Goal: Task Accomplishment & Management: Complete application form

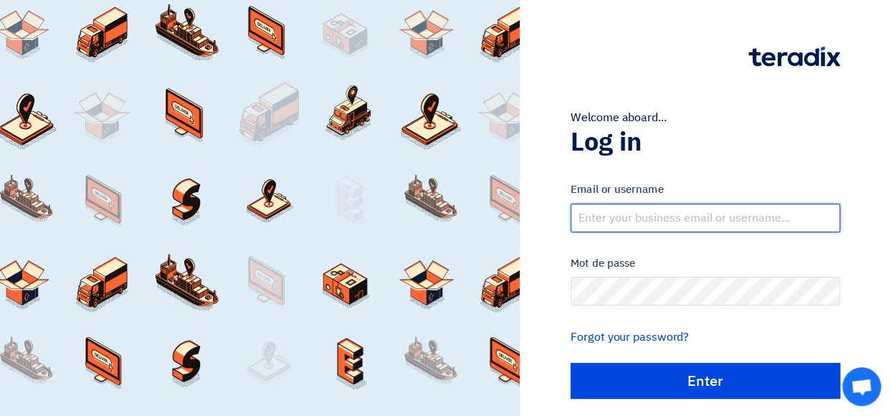
type input "[EMAIL_ADDRESS][DOMAIN_NAME]"
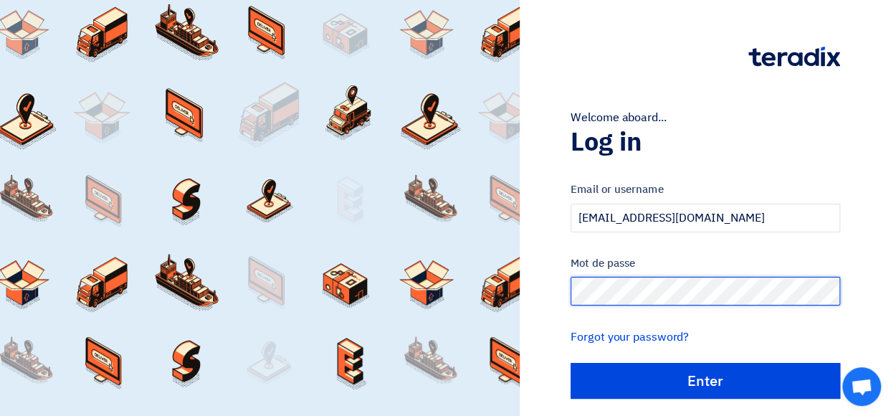
scroll to position [43, 0]
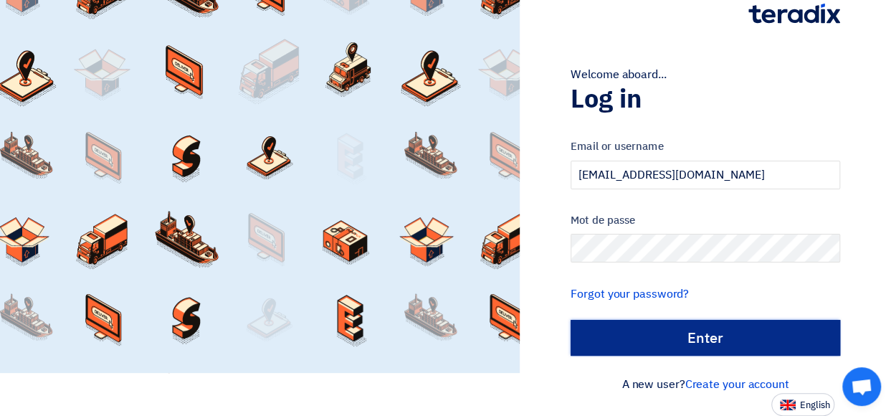
click at [823, 320] on input "الدخول" at bounding box center [706, 338] width 270 height 36
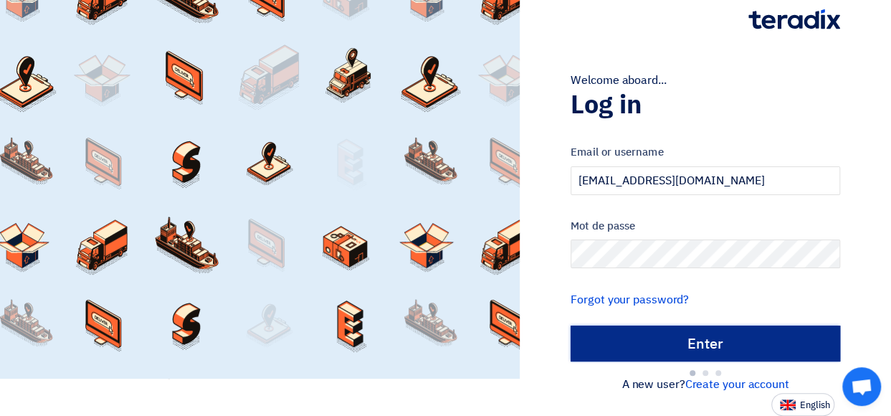
type input "Sign in"
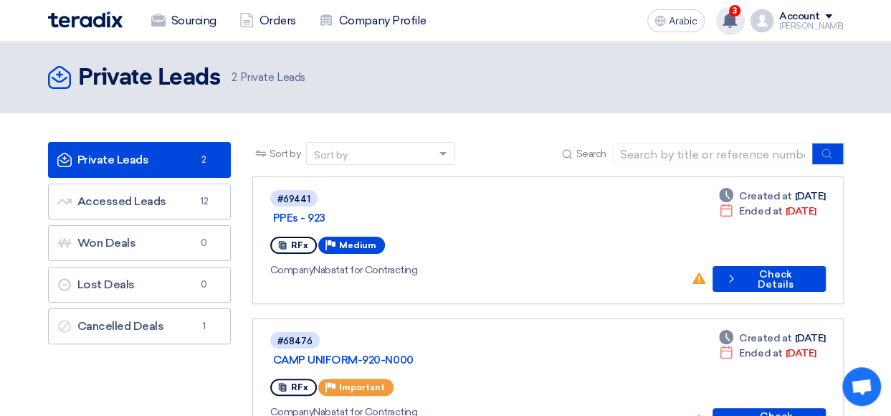
click at [736, 27] on icon at bounding box center [730, 20] width 16 height 16
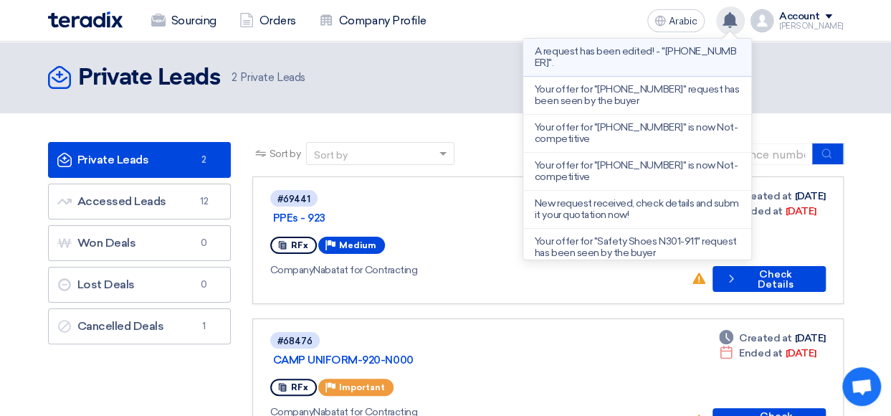
click at [695, 67] on p "A request has been edited! - "[PHONE_NUMBER]"." at bounding box center [637, 57] width 205 height 23
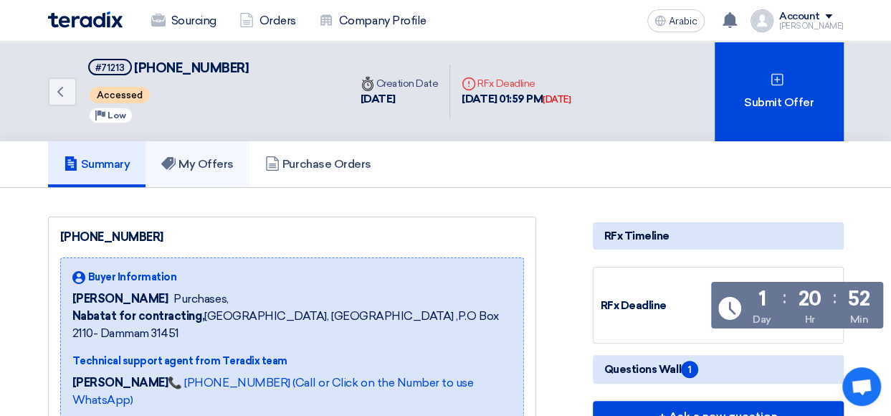
click at [242, 166] on link "My Offers" at bounding box center [198, 164] width 104 height 46
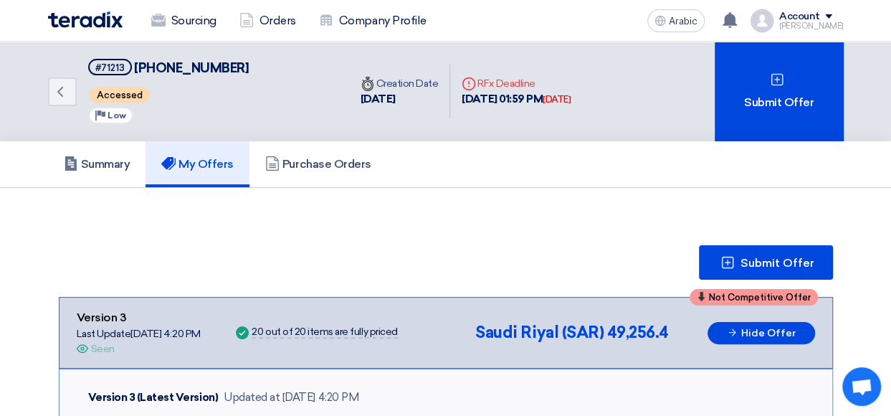
click at [182, 64] on span "[PHONE_NUMBER]" at bounding box center [191, 68] width 115 height 16
click at [734, 19] on icon at bounding box center [730, 20] width 16 height 16
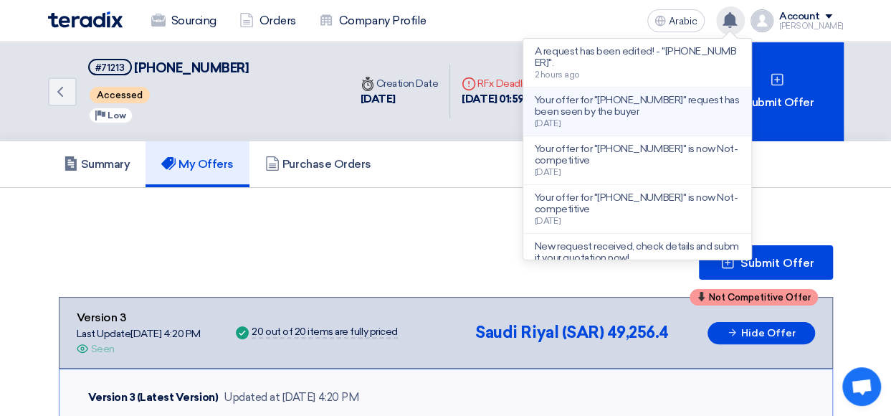
click at [649, 128] on li "Your offer for "[PHONE_NUMBER]" request has been seen by the buyer [DATE]" at bounding box center [637, 111] width 228 height 49
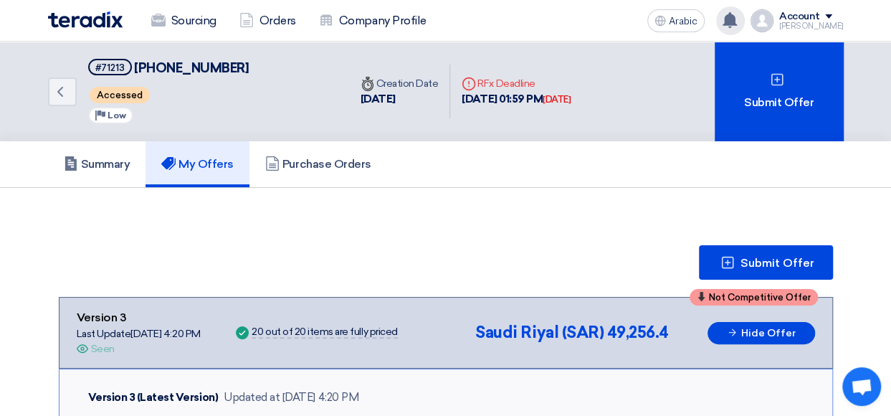
click at [737, 24] on use at bounding box center [730, 20] width 14 height 16
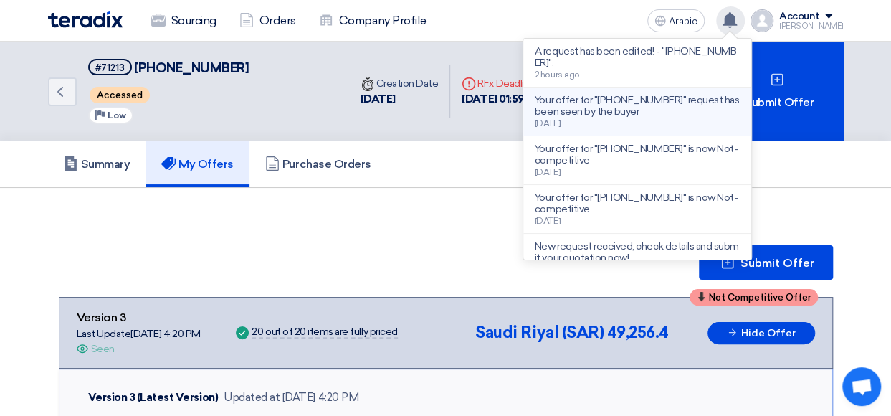
click at [632, 115] on p "Your offer for "[PHONE_NUMBER]" request has been seen by the buyer" at bounding box center [637, 106] width 205 height 23
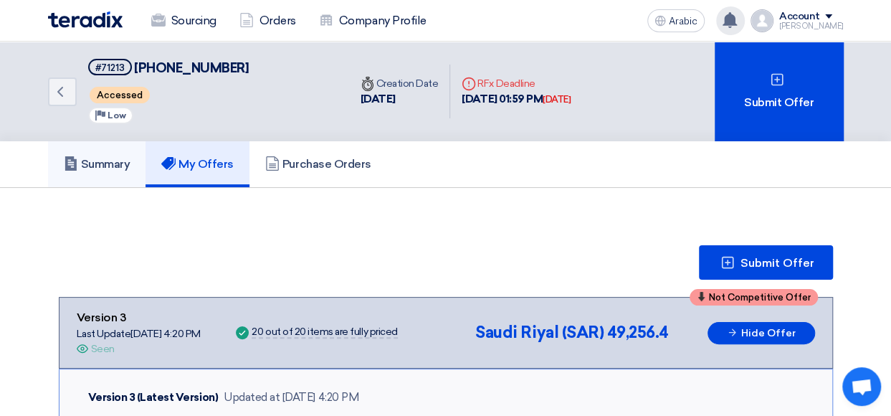
click at [93, 171] on link "Summary" at bounding box center [97, 164] width 98 height 46
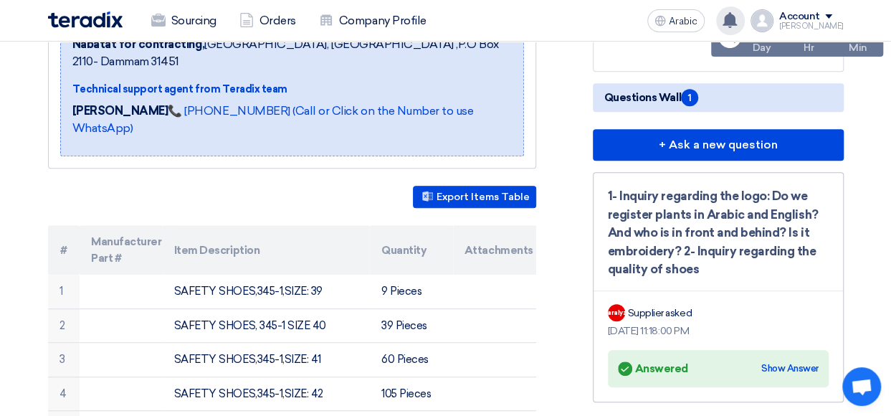
scroll to position [272, 0]
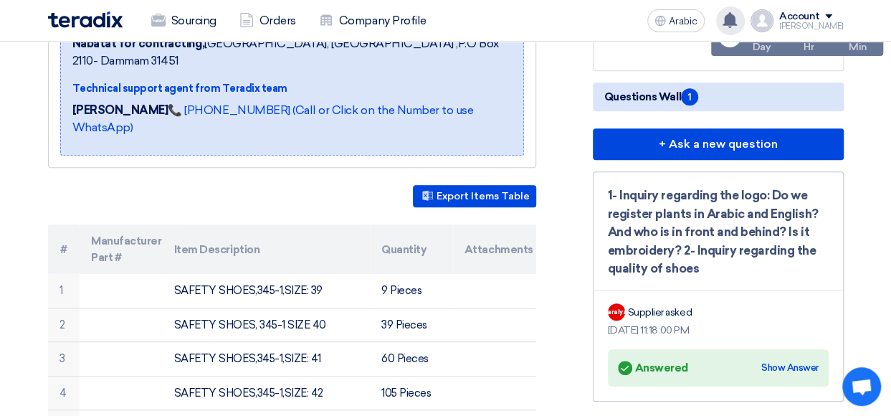
click at [694, 89] on span "1" at bounding box center [689, 96] width 17 height 17
click at [691, 95] on span "1" at bounding box center [689, 96] width 17 height 17
click at [670, 244] on div "1- Inquiry regarding the logo: Do we register plants in Arabic and English? And…" at bounding box center [718, 232] width 221 height 92
drag, startPoint x: 670, startPoint y: 244, endPoint x: 779, endPoint y: 247, distance: 109.0
click at [779, 247] on div "1- Inquiry regarding the logo: Do we register plants in Arabic and English? And…" at bounding box center [718, 232] width 221 height 92
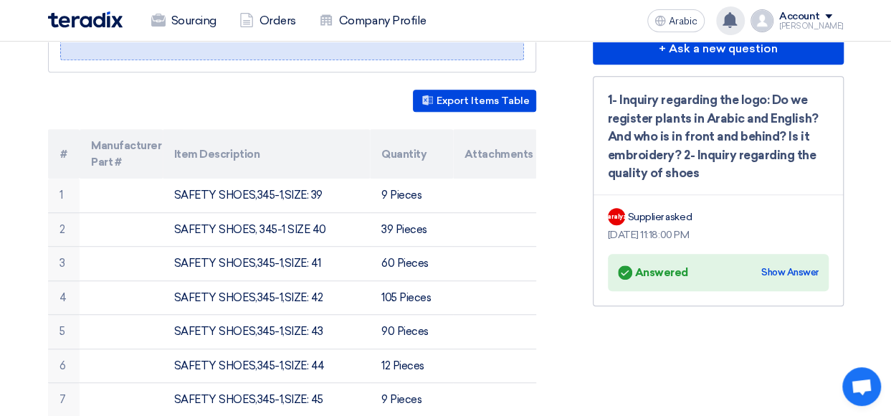
scroll to position [368, 0]
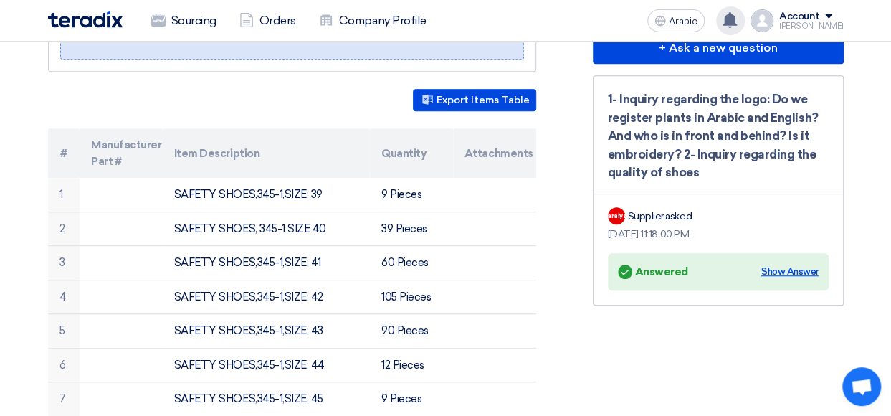
click at [790, 266] on div "Show Answer" at bounding box center [789, 272] width 57 height 14
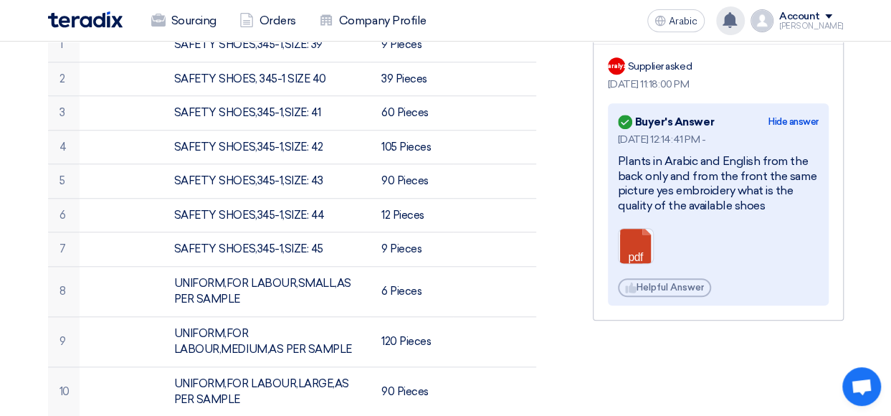
scroll to position [510, 0]
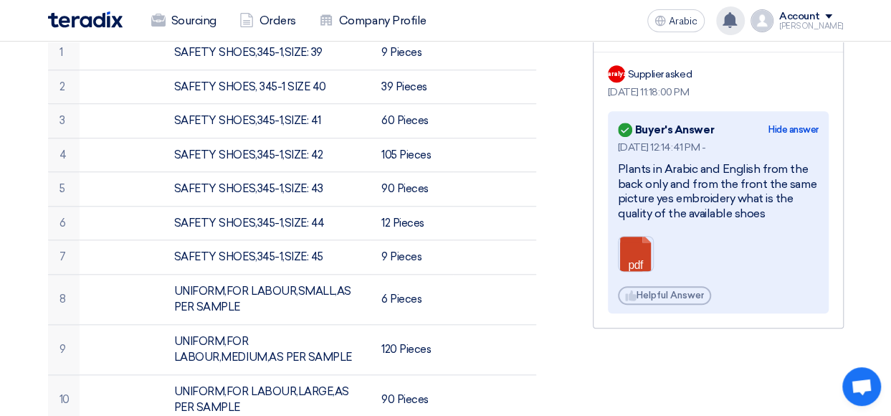
click at [641, 236] on div "pdf" at bounding box center [636, 254] width 36 height 36
drag, startPoint x: 641, startPoint y: 235, endPoint x: 641, endPoint y: 243, distance: 7.9
click at [642, 237] on link at bounding box center [676, 280] width 115 height 86
click at [641, 245] on link at bounding box center [676, 280] width 115 height 86
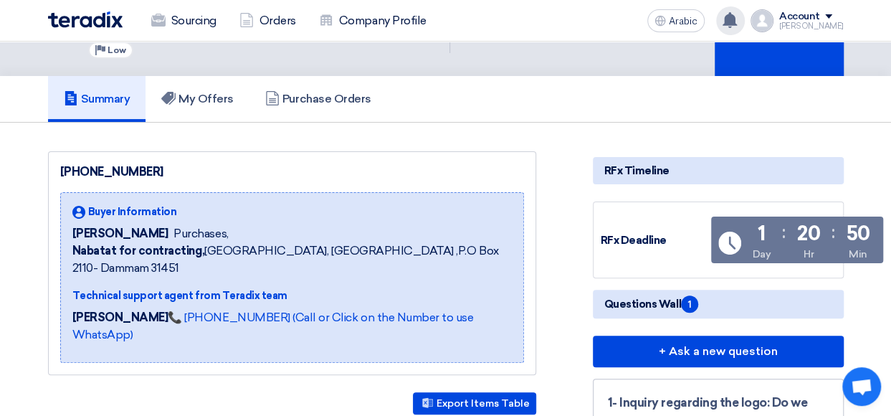
scroll to position [0, 0]
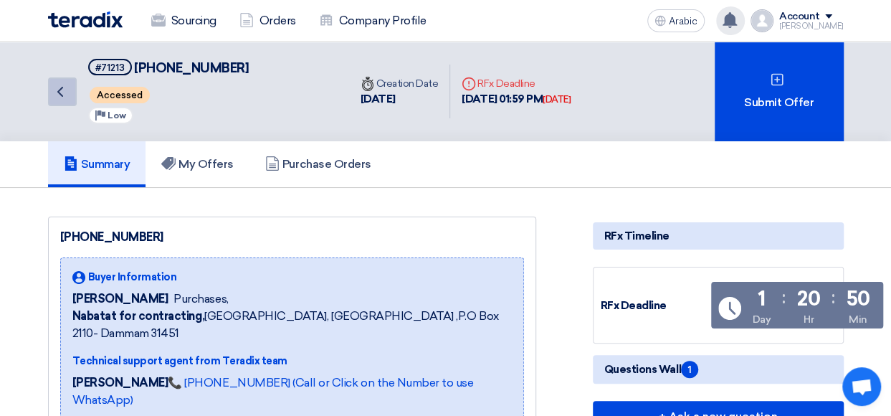
click at [62, 88] on icon "Back" at bounding box center [60, 91] width 17 height 17
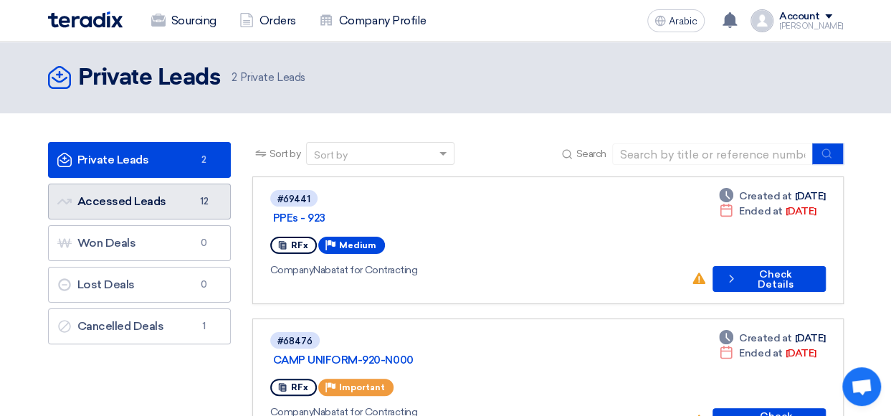
click at [85, 204] on font "Accessed Leads Accessed Leads" at bounding box center [111, 201] width 109 height 14
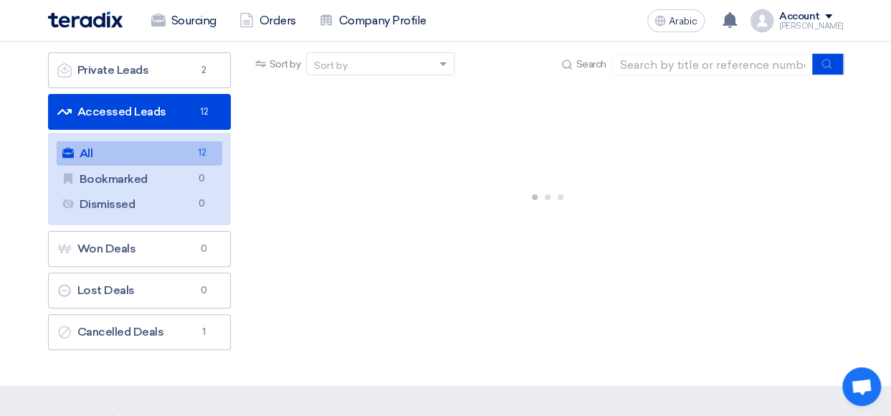
scroll to position [79, 0]
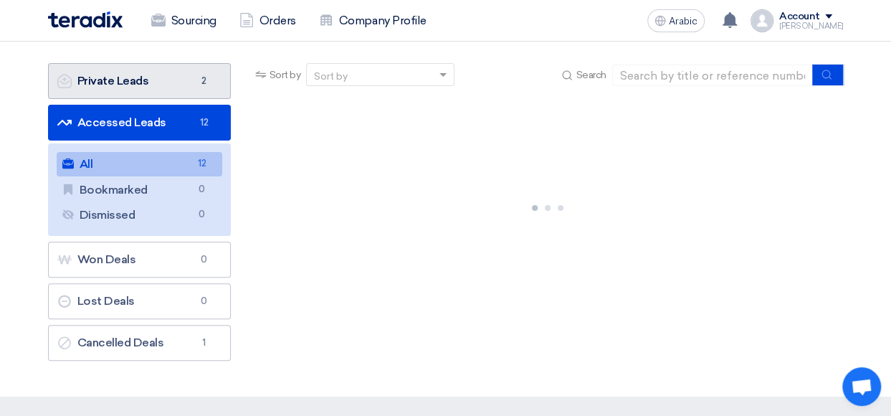
click at [181, 69] on link "Private Leads Private Leads 2" at bounding box center [139, 81] width 183 height 36
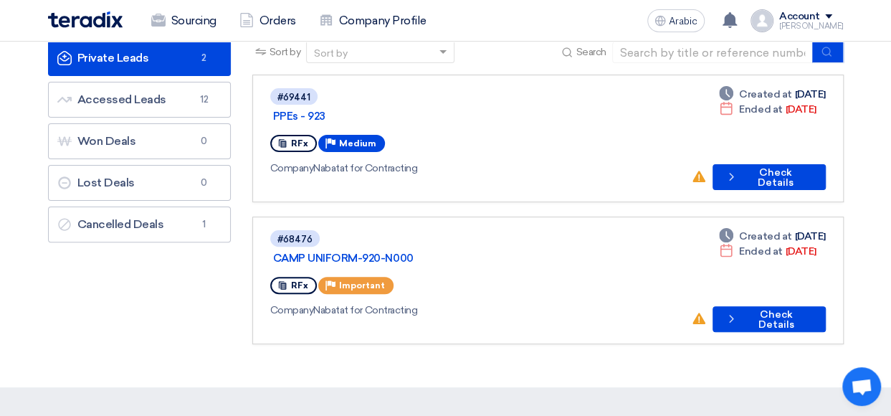
scroll to position [100, 0]
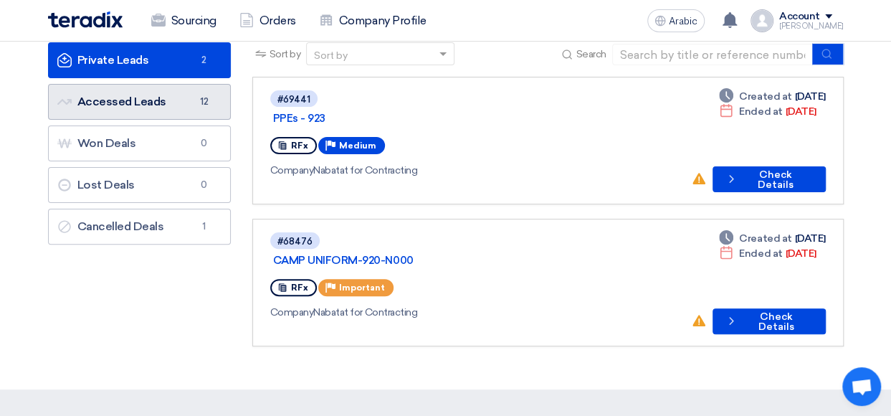
click at [153, 85] on link "Accessed Leads Accessed Leads 12" at bounding box center [139, 102] width 183 height 36
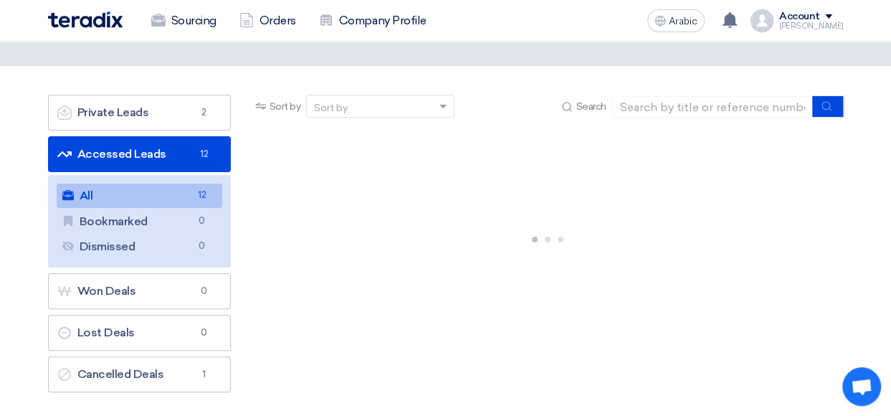
scroll to position [50, 0]
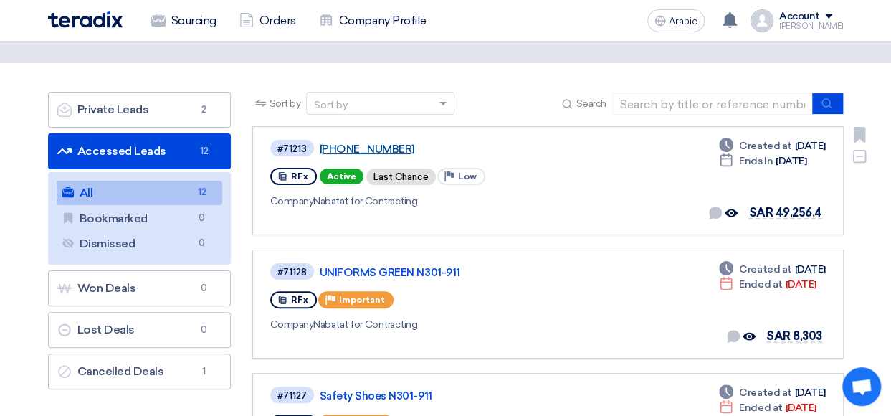
click at [340, 147] on link "[PHONE_NUMBER]" at bounding box center [499, 149] width 358 height 13
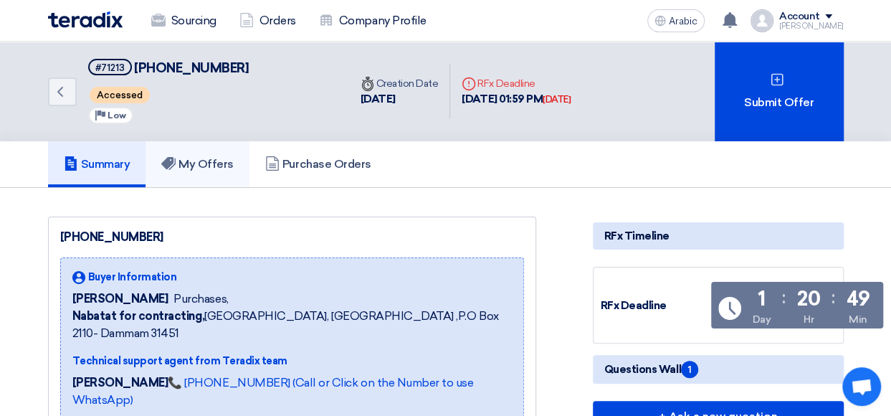
click at [244, 157] on link "My Offers" at bounding box center [198, 164] width 104 height 46
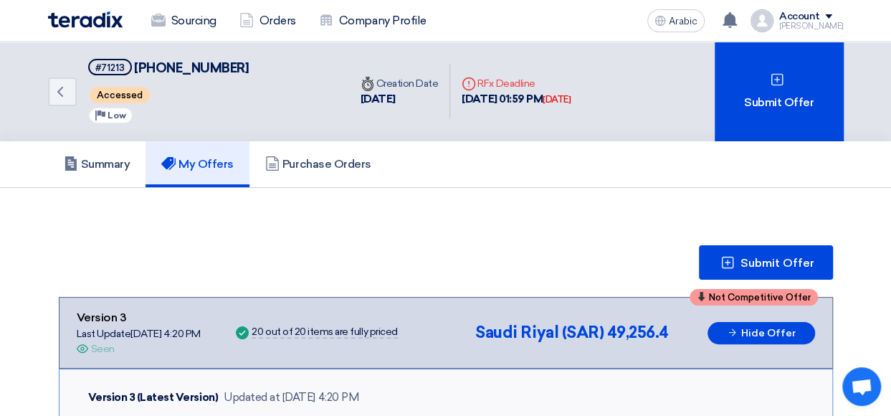
click at [728, 320] on div "Not Competitive Offer Version 3 Last Update [DATE] 4:20 PM Offer is Seen Seen S…" at bounding box center [446, 332] width 738 height 47
click at [730, 335] on icon at bounding box center [732, 332] width 11 height 11
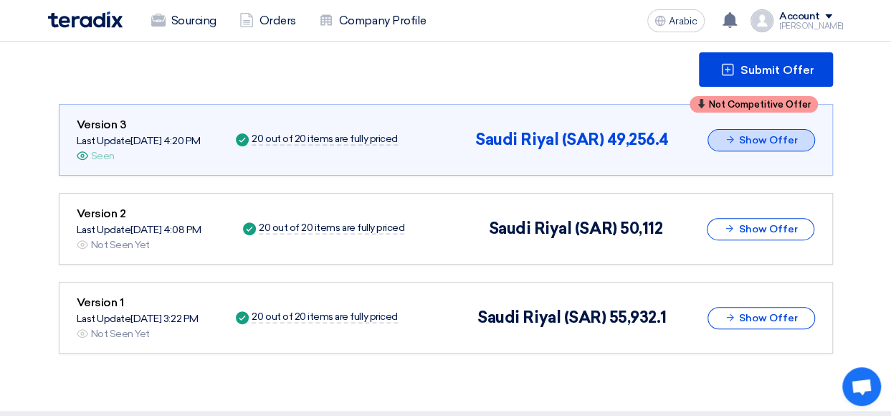
scroll to position [194, 0]
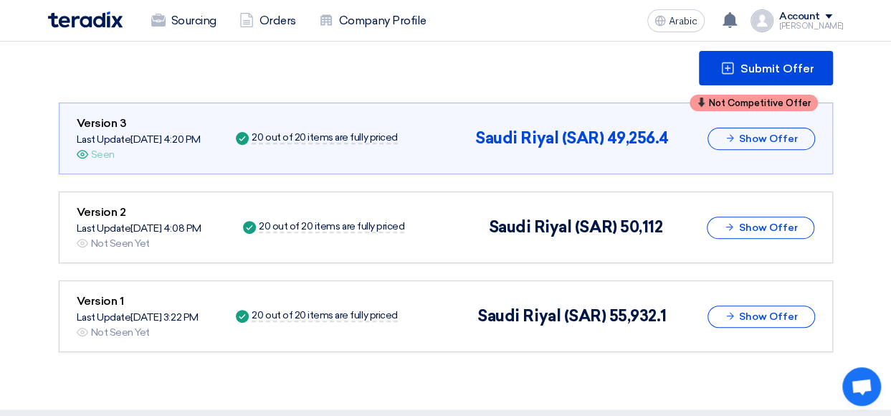
drag, startPoint x: 569, startPoint y: 371, endPoint x: 553, endPoint y: 371, distance: 15.8
drag, startPoint x: 553, startPoint y: 371, endPoint x: 292, endPoint y: 206, distance: 308.3
click at [292, 206] on div "Version 2 Last Update [DATE] 4:08 PM Offer is Seen Not Seen Yet Success 20 out …" at bounding box center [446, 227] width 738 height 47
click at [515, 120] on div "Not Competitive Offer Version 3 Last Update [DATE] 4:20 PM Offer is Seen Seen S…" at bounding box center [446, 138] width 738 height 47
click at [731, 144] on button "Show Offer" at bounding box center [762, 139] width 108 height 22
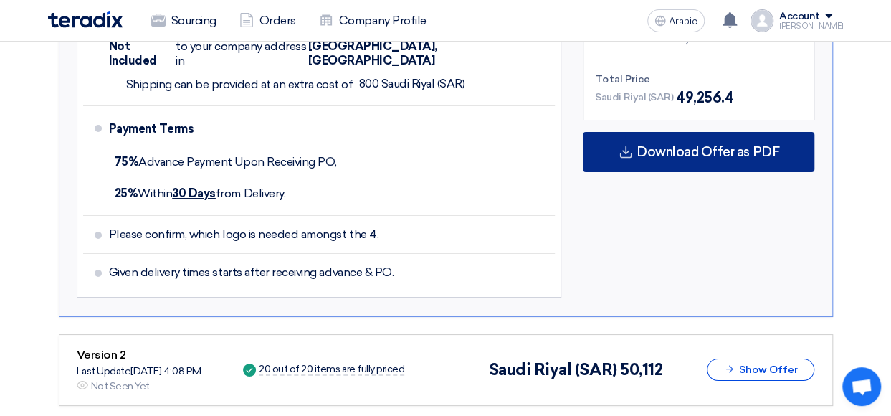
scroll to position [2560, 0]
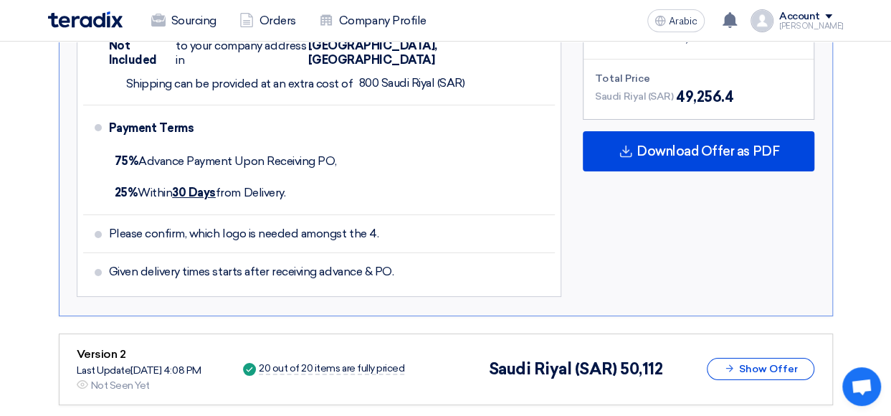
click at [714, 135] on div "Subtotal [GEOGRAPHIC_DATA] (SAR) 42,136 Shipping Fees [GEOGRAPHIC_DATA] (SAR) 8…" at bounding box center [698, 78] width 253 height 449
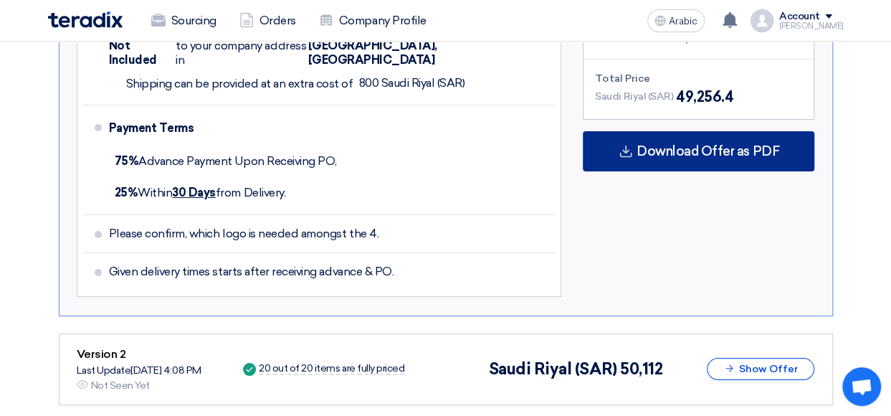
click at [714, 131] on div "Download Offer as PDF" at bounding box center [699, 151] width 232 height 40
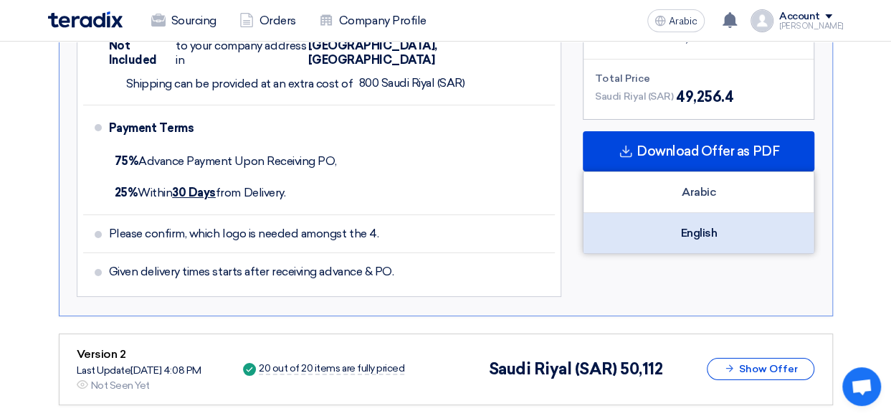
click at [719, 213] on div "English" at bounding box center [699, 233] width 230 height 40
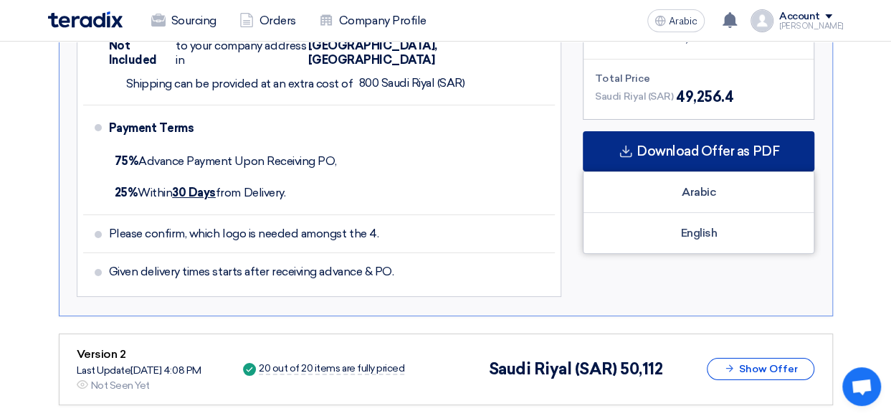
click at [610, 131] on div "Download Offer as PDF" at bounding box center [699, 151] width 232 height 40
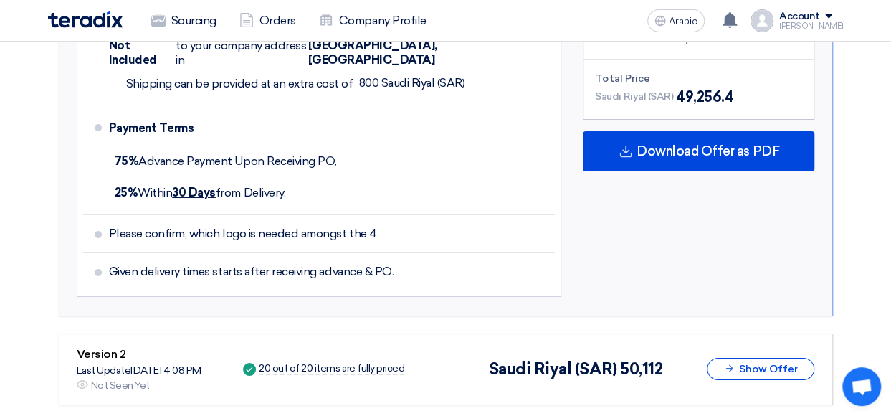
click at [703, 173] on div "Subtotal [GEOGRAPHIC_DATA] (SAR) 42,136 Shipping Fees [GEOGRAPHIC_DATA] (SAR) 8…" at bounding box center [698, 78] width 253 height 449
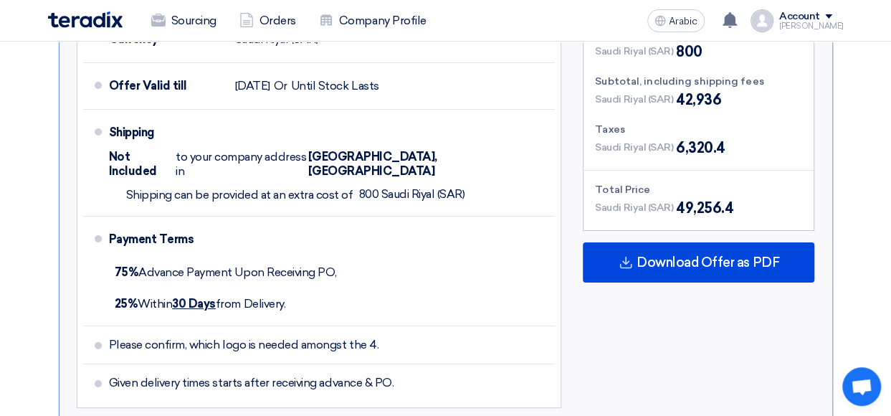
scroll to position [2448, 0]
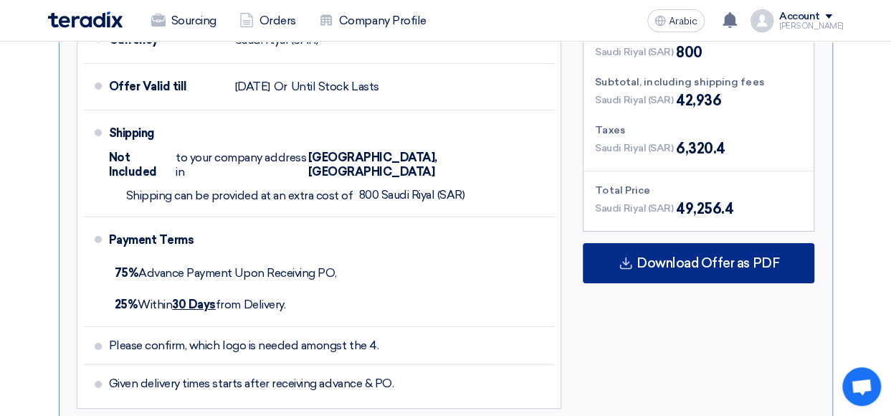
click at [709, 243] on div "Download Offer as PDF" at bounding box center [699, 263] width 232 height 40
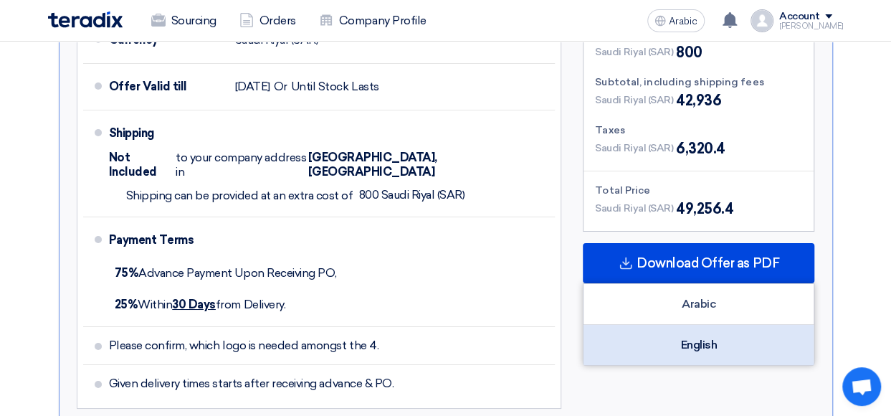
click at [704, 325] on div "English" at bounding box center [699, 345] width 230 height 40
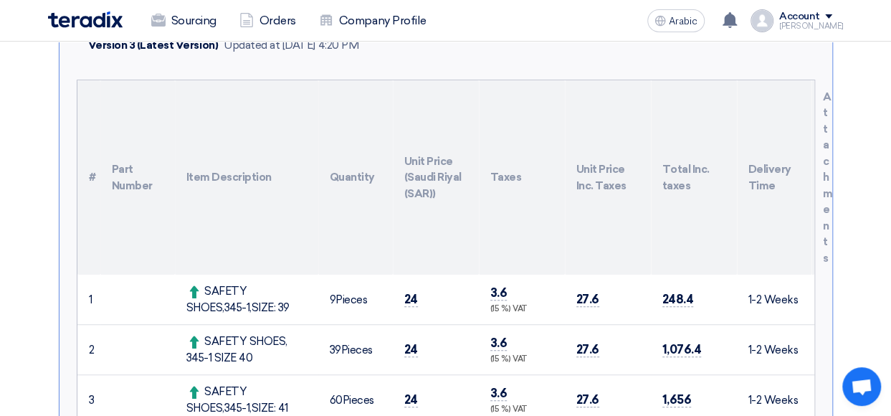
scroll to position [0, 0]
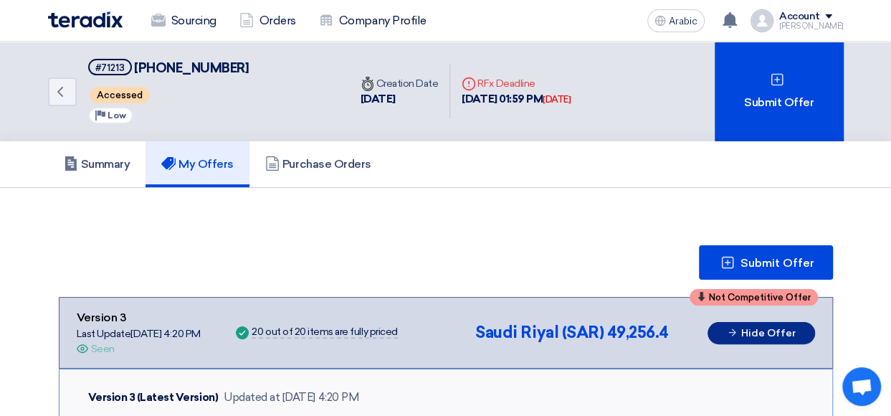
click at [734, 330] on use at bounding box center [731, 331] width 7 height 7
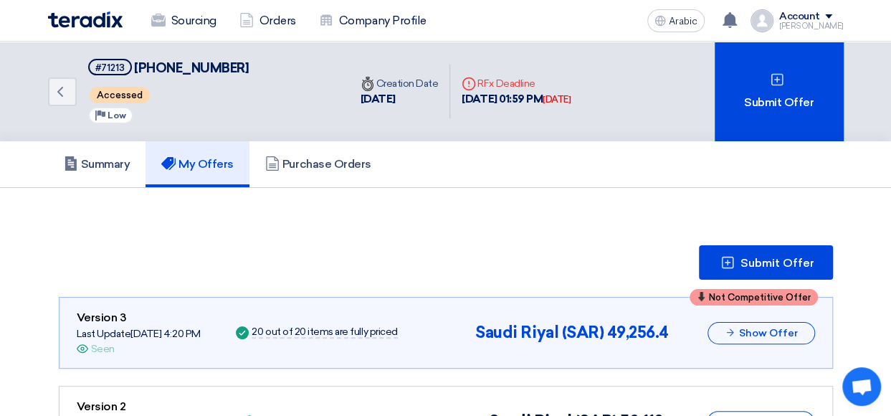
click at [744, 280] on div "Submit Offer Not Competitive Offer Version 3 Last Update [DATE] 4:20 PM Offer i…" at bounding box center [446, 395] width 796 height 301
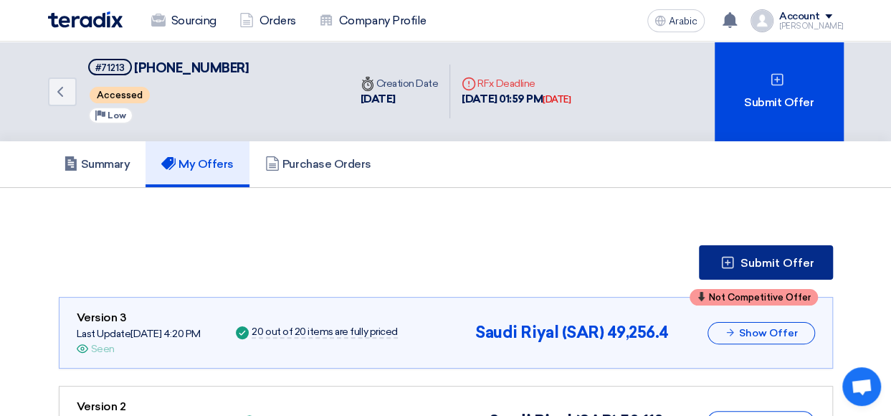
click at [746, 262] on span "Submit Offer" at bounding box center [778, 262] width 74 height 11
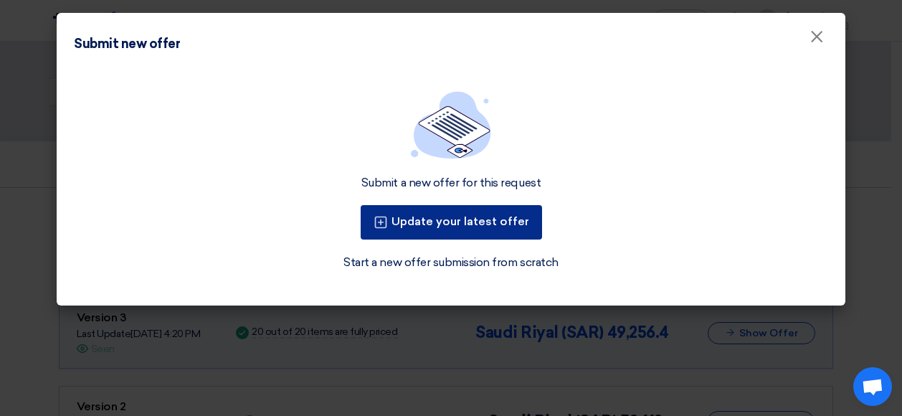
click at [435, 215] on font "Update your latest offer" at bounding box center [460, 221] width 138 height 14
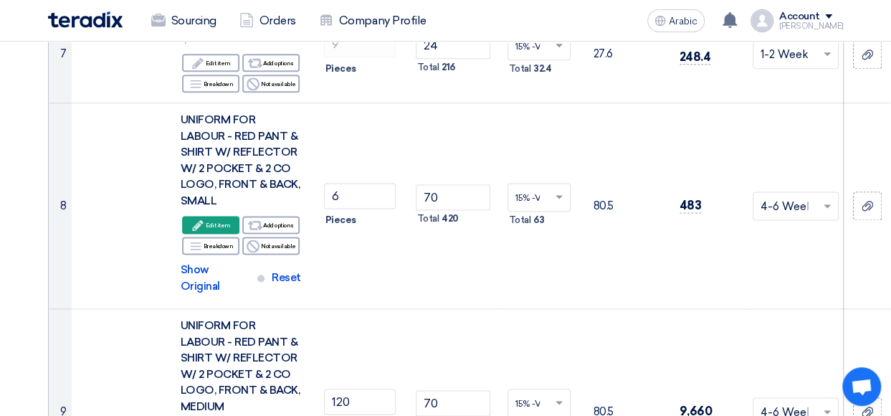
scroll to position [837, 0]
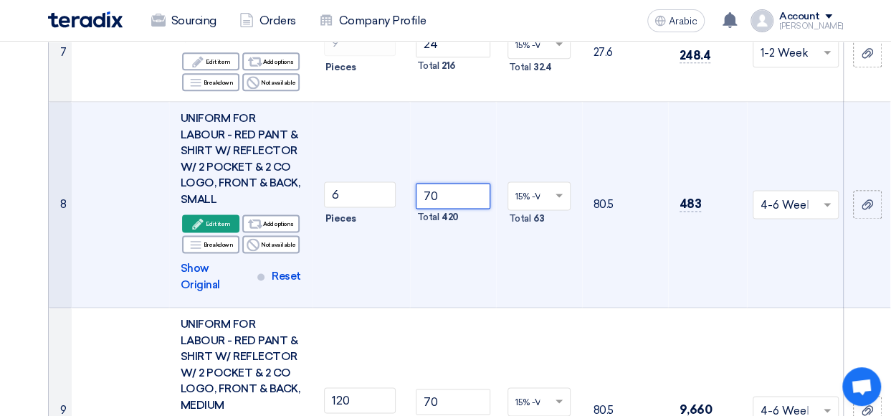
click at [437, 189] on input "70" at bounding box center [453, 196] width 75 height 26
type input "7"
click at [443, 187] on input "65.00" at bounding box center [453, 196] width 75 height 26
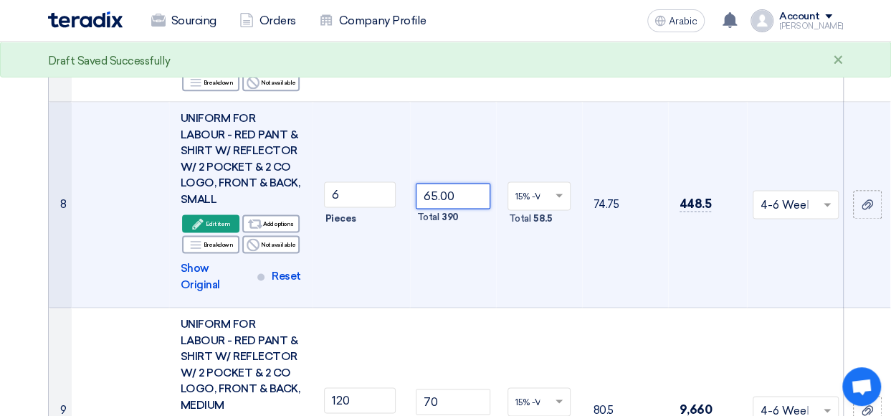
click at [443, 187] on input "65.00" at bounding box center [453, 196] width 75 height 26
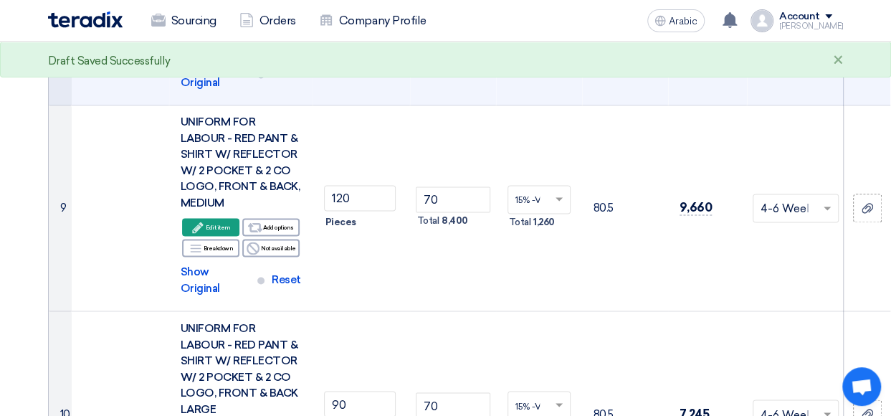
scroll to position [1020, 0]
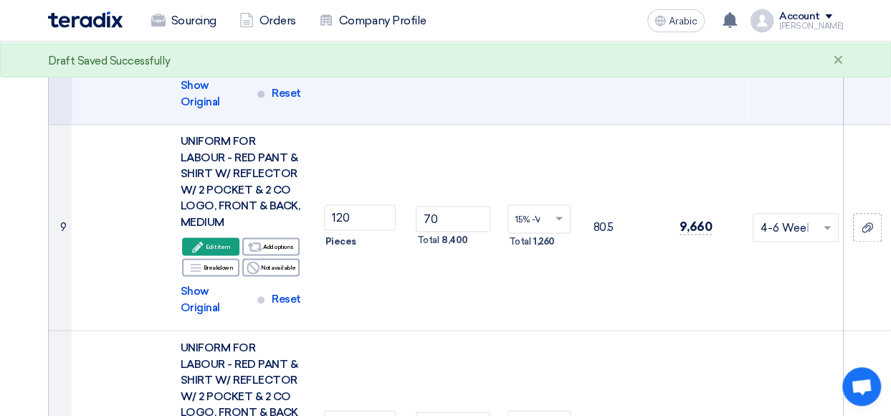
type input "65.00"
click at [443, 206] on input "70" at bounding box center [453, 219] width 75 height 26
paste input "65.0"
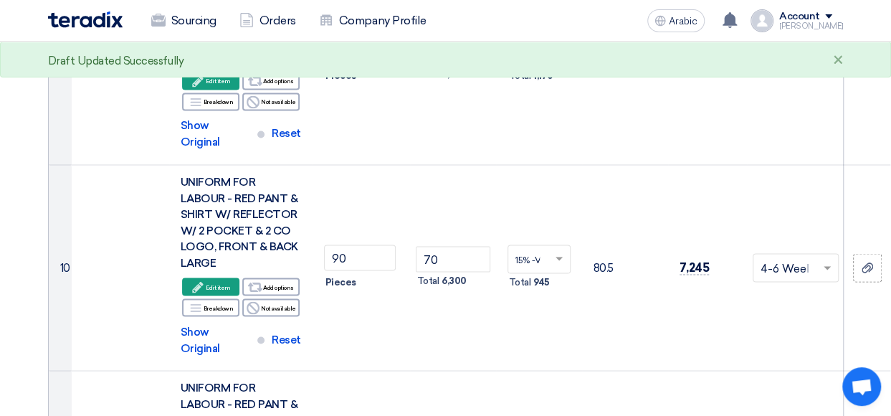
scroll to position [1194, 0]
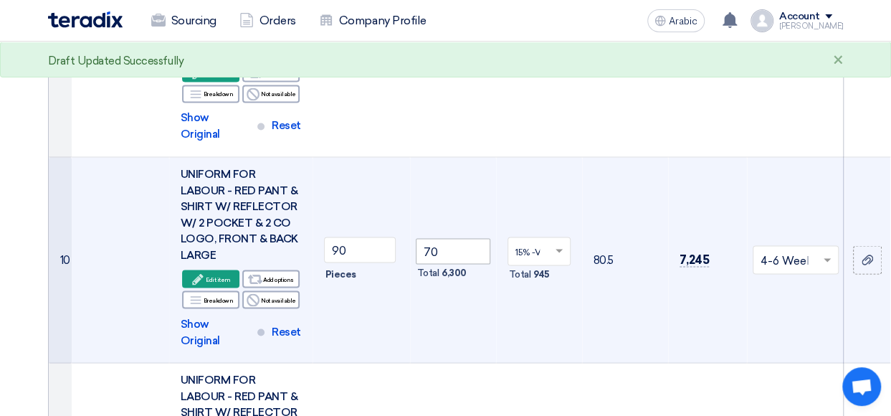
type input "65.00"
click at [444, 238] on input "70" at bounding box center [453, 251] width 75 height 26
type input "7"
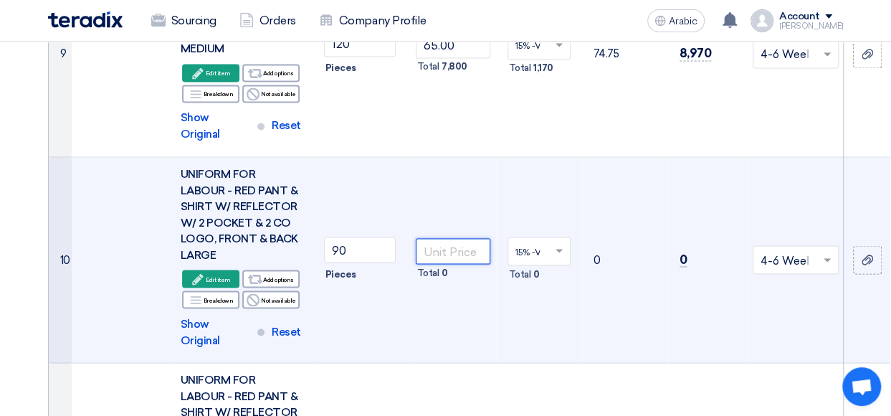
paste input "65.00"
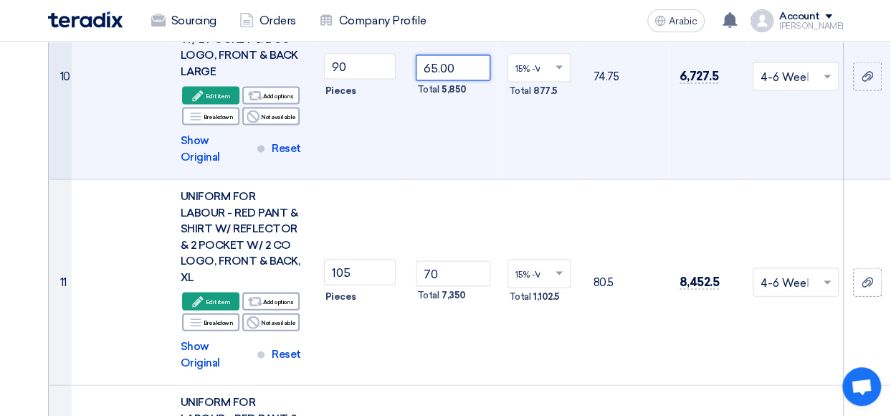
scroll to position [1377, 0]
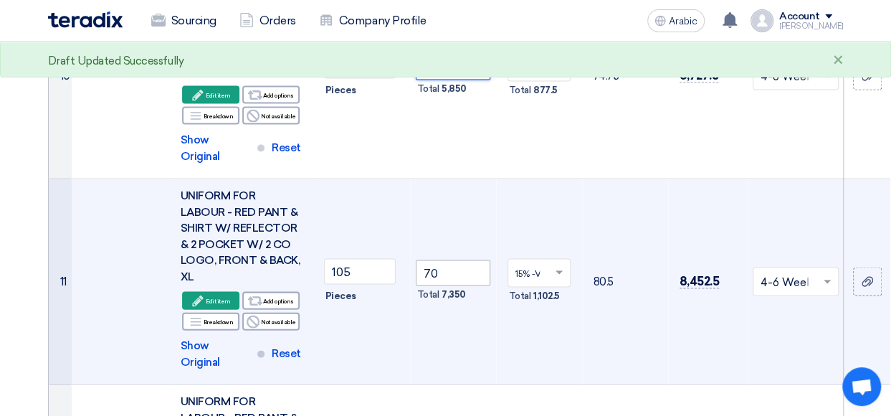
type input "65.00"
click at [437, 260] on input "70" at bounding box center [453, 273] width 75 height 26
type input "7"
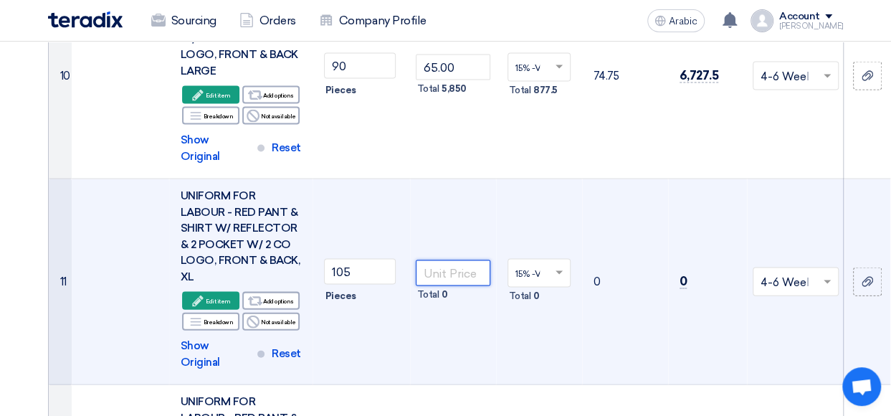
paste input "65.00"
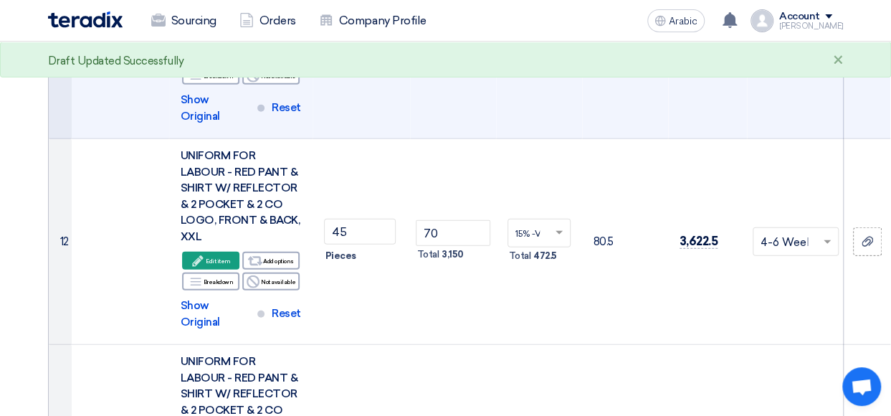
scroll to position [1625, 0]
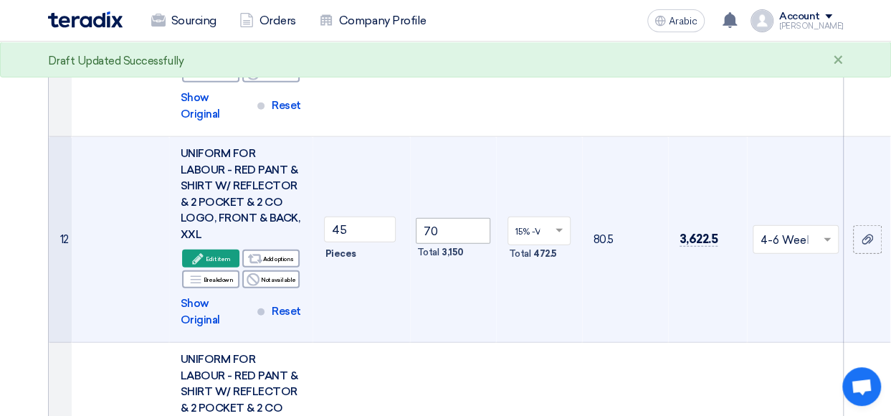
type input "65.00"
click at [429, 218] on input "70" at bounding box center [453, 231] width 75 height 26
paste input "65.00"
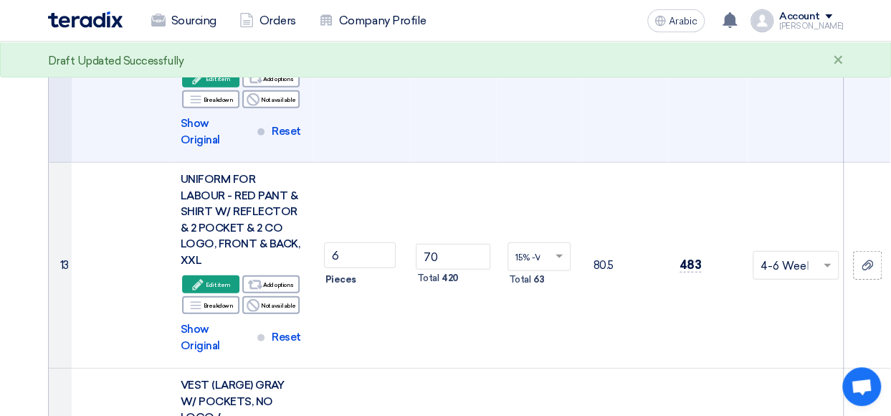
scroll to position [1807, 0]
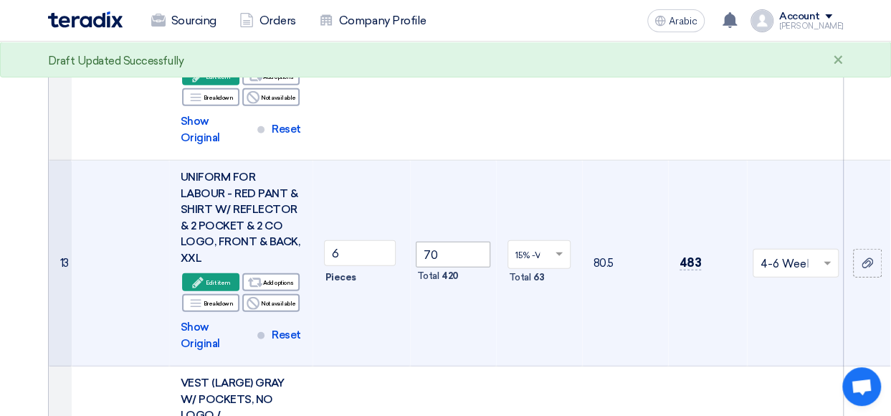
type input "65.00"
click at [429, 242] on input "70" at bounding box center [453, 255] width 75 height 26
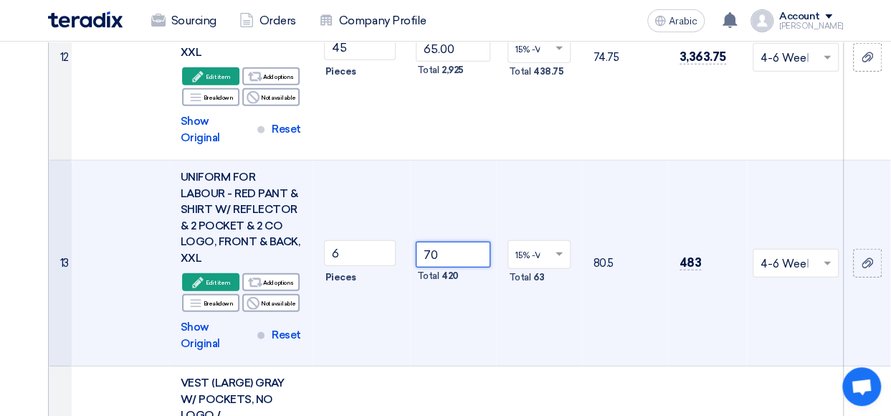
click at [429, 242] on input "70" at bounding box center [453, 255] width 75 height 26
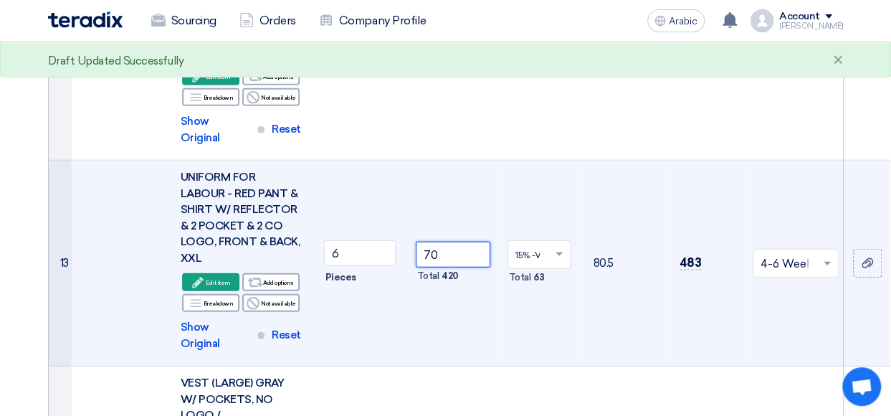
paste input "65.0"
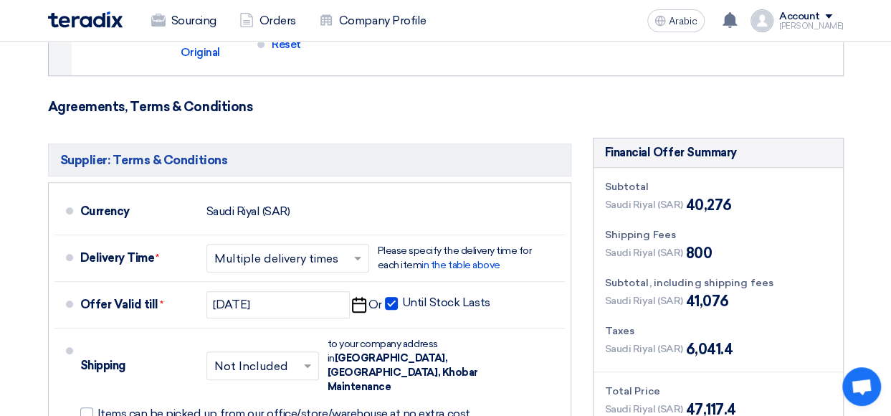
scroll to position [3208, 0]
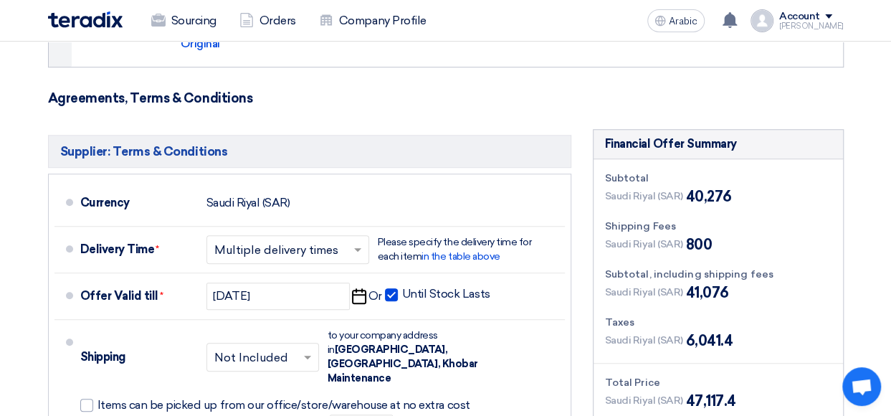
type input "65.00"
type input "7"
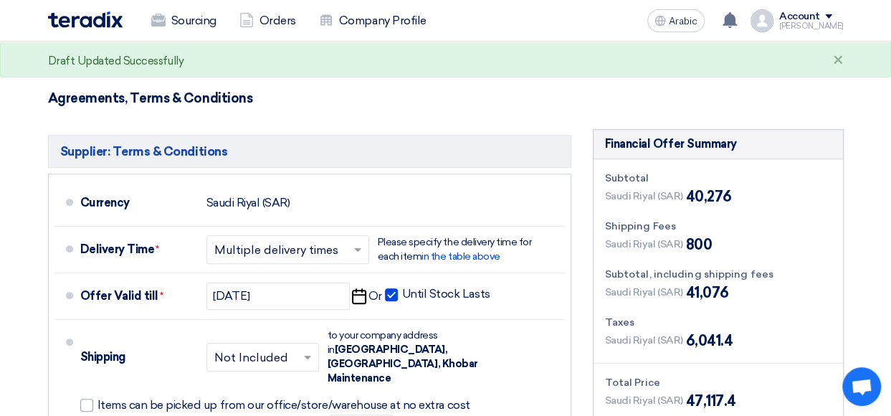
type input "50"
type input "2"
type input "50"
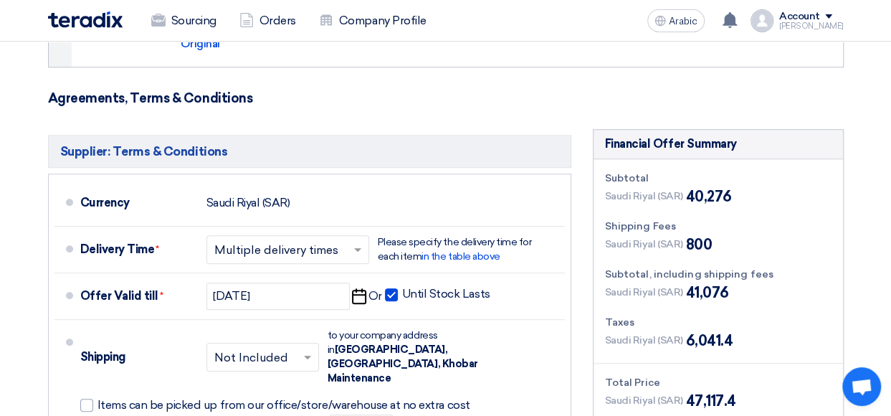
type input "50"
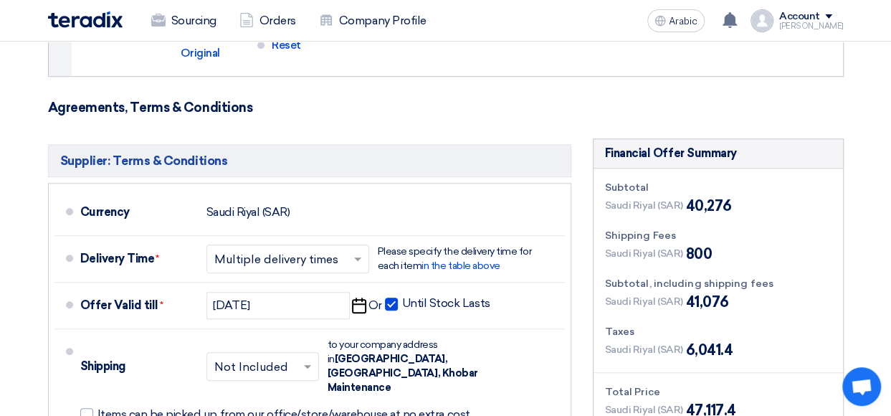
scroll to position [3198, 0]
